Goal: Entertainment & Leisure: Consume media (video, audio)

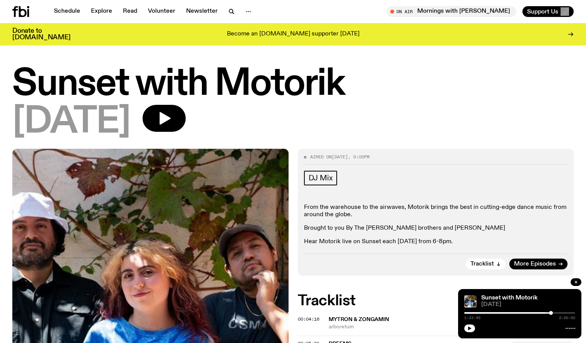
scroll to position [379, 0]
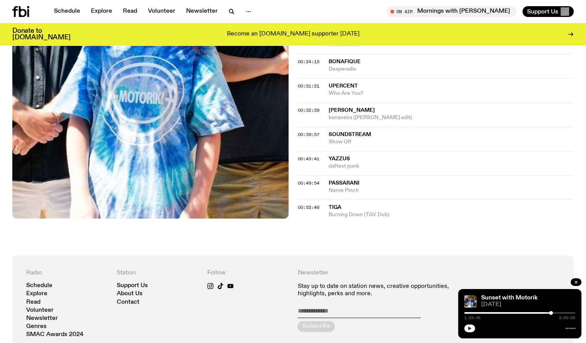
click at [471, 329] on button "button" at bounding box center [469, 328] width 11 height 8
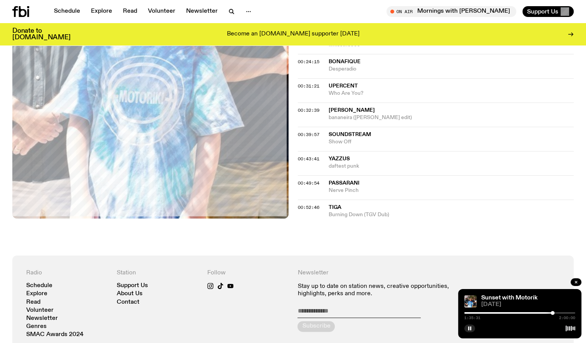
click at [555, 312] on div at bounding box center [519, 313] width 111 height 2
click at [558, 312] on div at bounding box center [519, 313] width 111 height 2
click at [560, 312] on div at bounding box center [519, 313] width 111 height 2
click at [561, 312] on div at bounding box center [561, 313] width 4 height 4
click at [564, 312] on div at bounding box center [519, 313] width 111 height 2
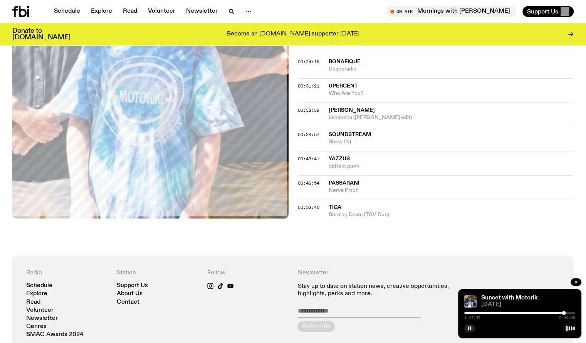
click at [562, 312] on div at bounding box center [564, 313] width 4 height 4
click at [419, 249] on div "Aired on 21.02.25 , 6:00pm DJ Mix From the warehouse to the airwaves, Motorik b…" at bounding box center [293, 13] width 586 height 486
click at [469, 327] on icon "button" at bounding box center [469, 328] width 5 height 5
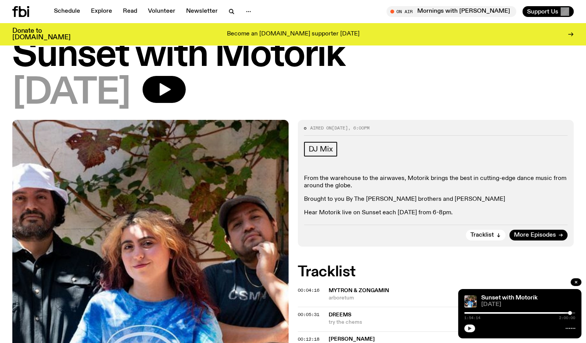
scroll to position [0, 0]
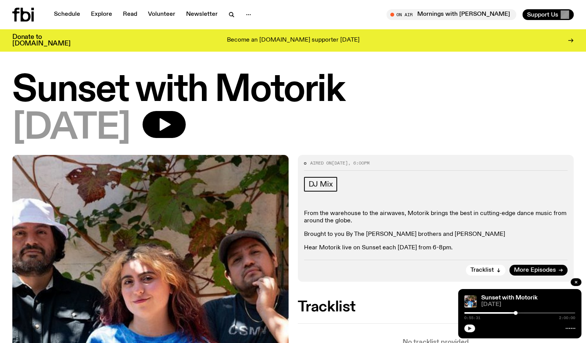
click at [472, 327] on button "button" at bounding box center [469, 328] width 11 height 8
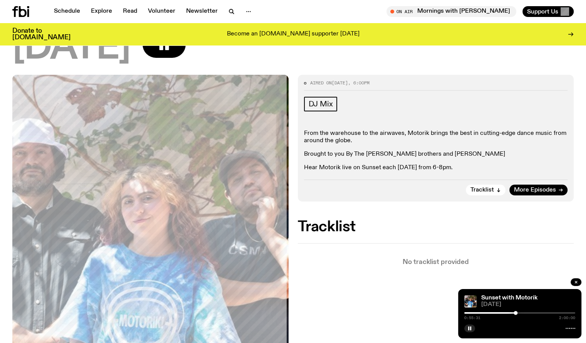
scroll to position [74, 0]
click at [516, 312] on div at bounding box center [516, 313] width 4 height 4
click at [470, 327] on rect "button" at bounding box center [470, 328] width 1 height 4
